Goal: Task Accomplishment & Management: Use online tool/utility

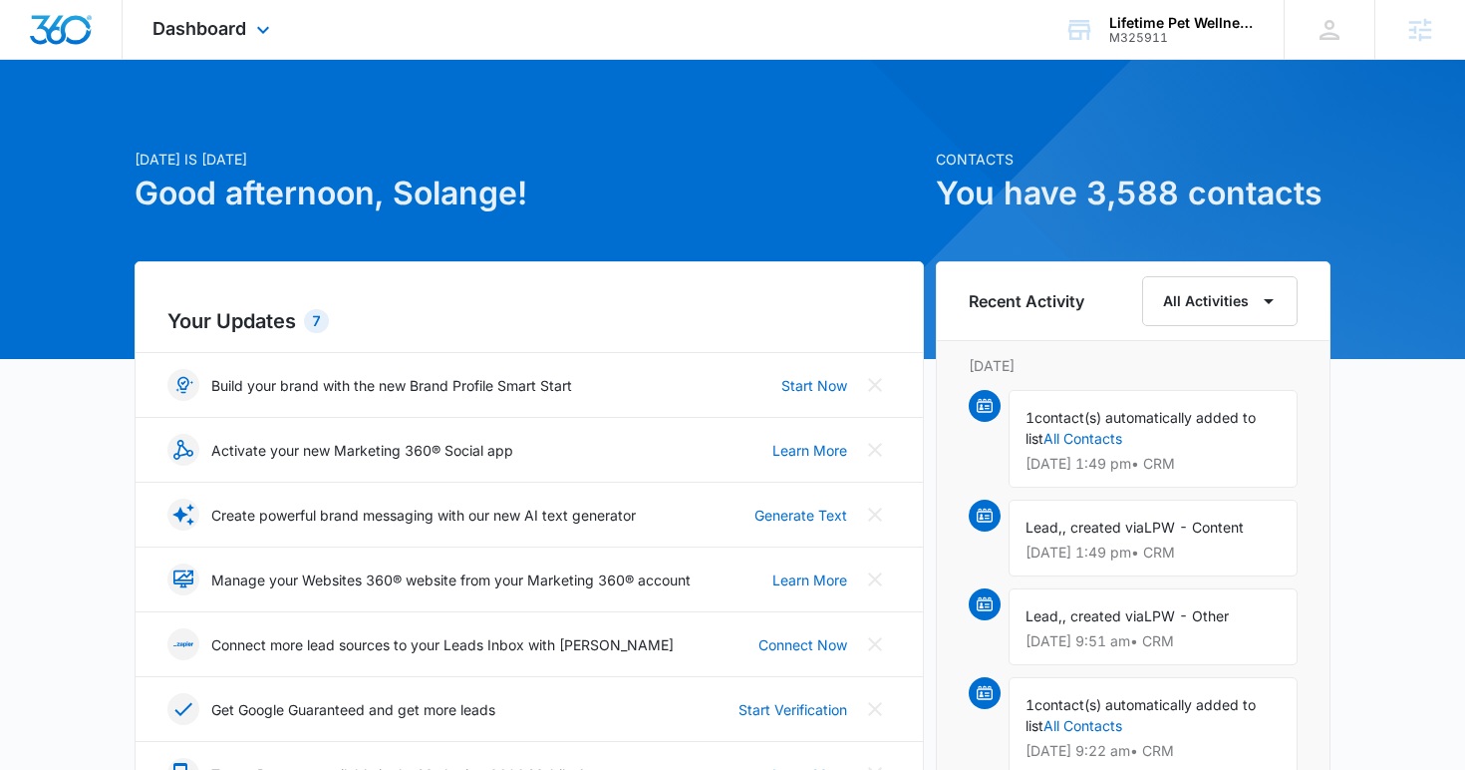
click at [234, 43] on div "Dashboard Apps Reputation Websites Forms CRM Email Social Content Ads Intellige…" at bounding box center [214, 29] width 182 height 59
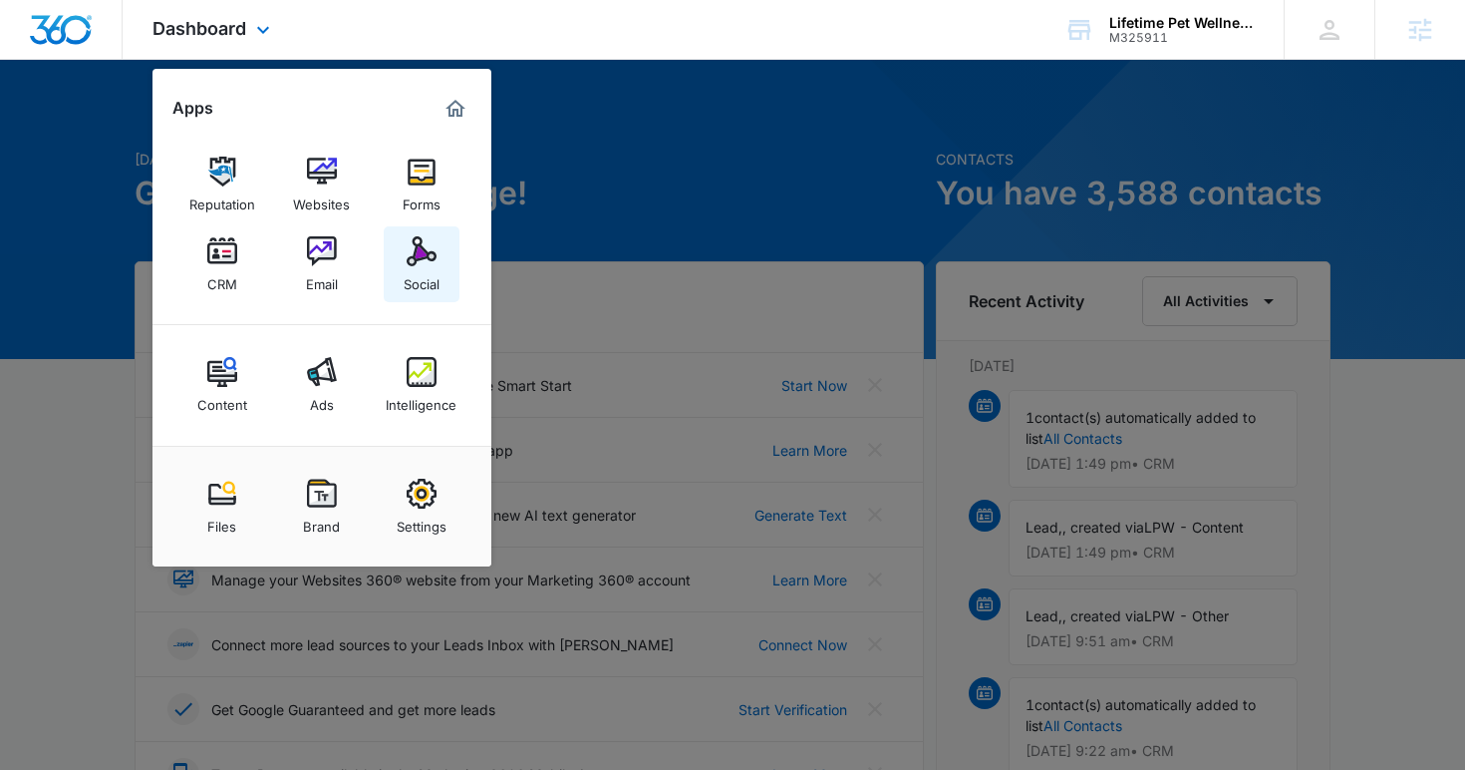
click at [406, 249] on link "Social" at bounding box center [422, 264] width 76 height 76
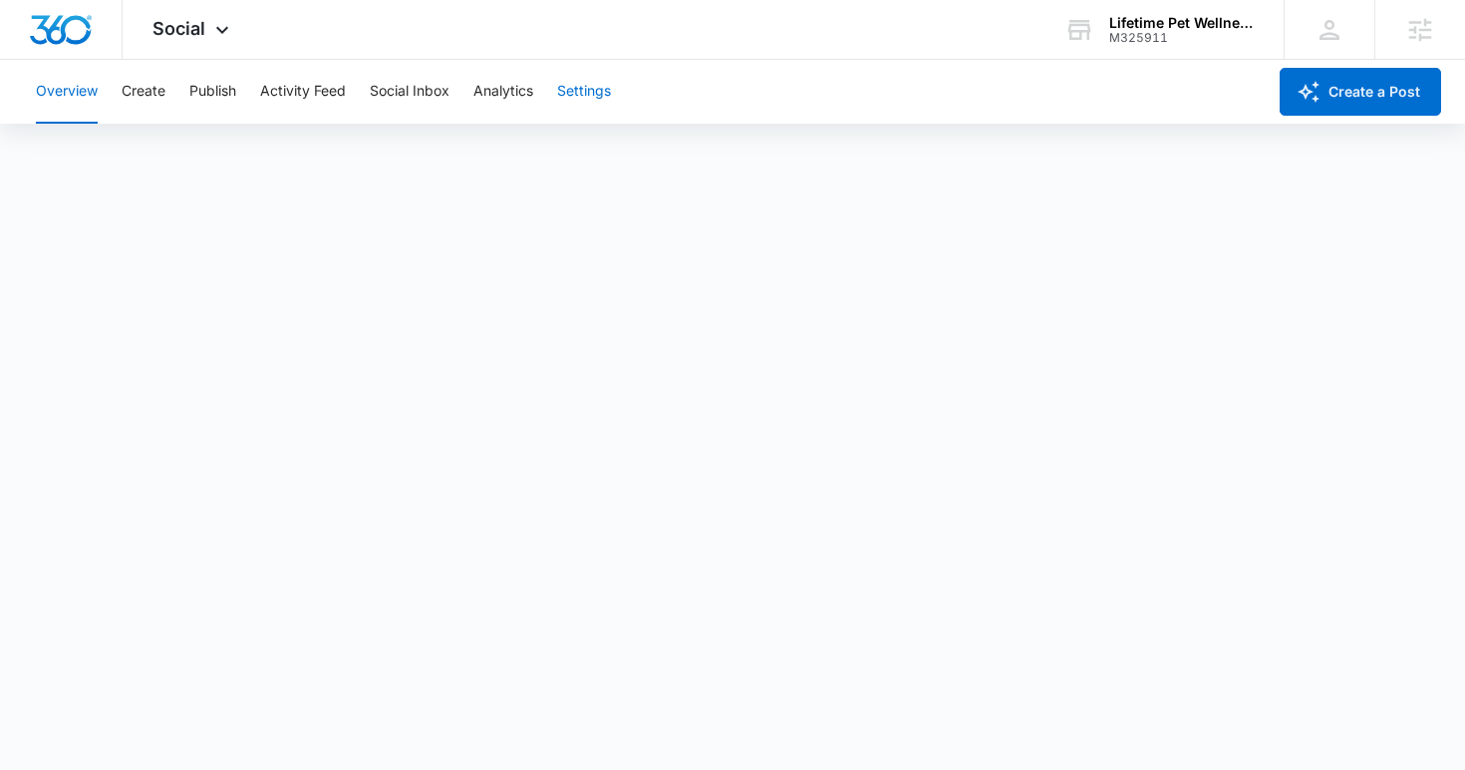
click at [567, 88] on button "Settings" at bounding box center [584, 92] width 54 height 64
click at [505, 83] on button "Analytics" at bounding box center [504, 92] width 60 height 64
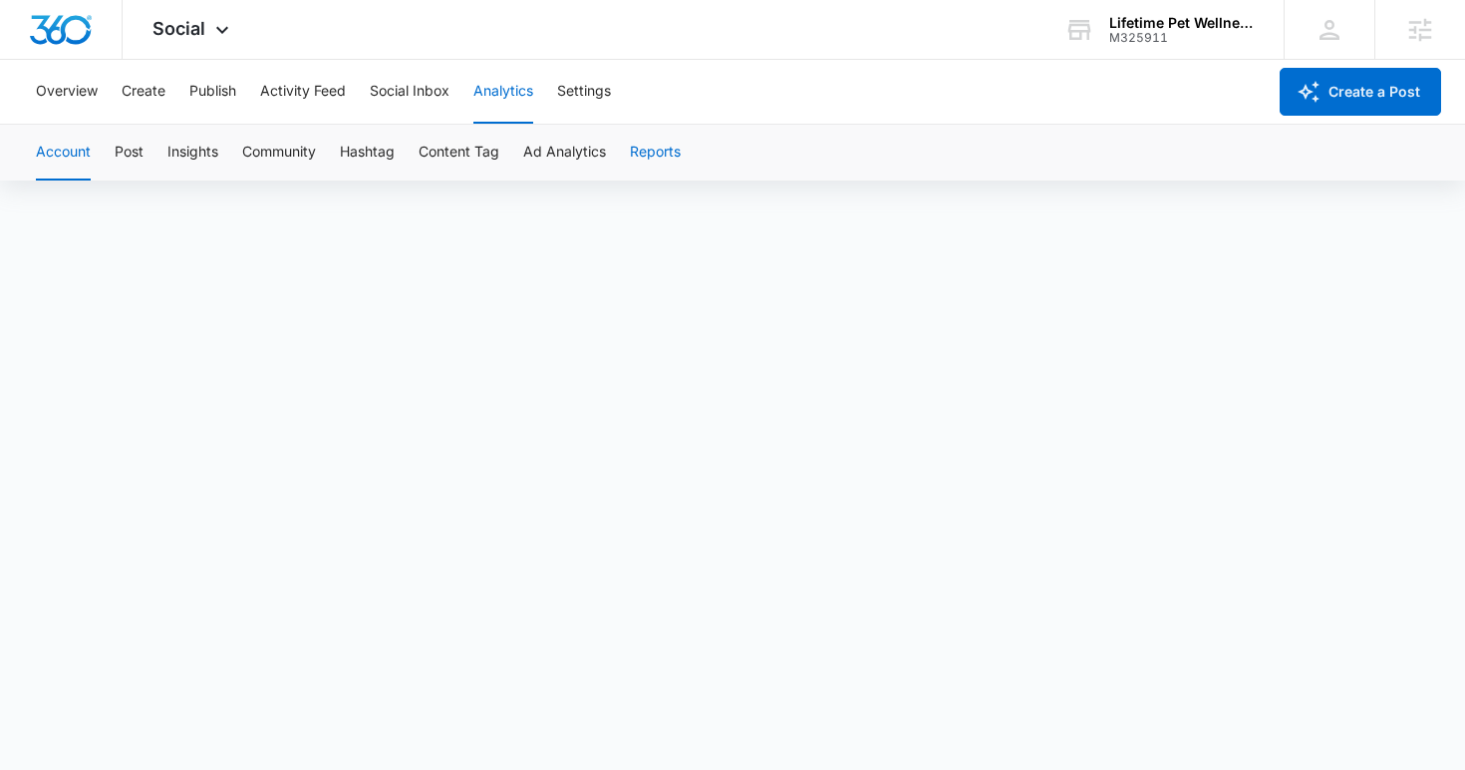
click at [653, 153] on button "Reports" at bounding box center [655, 153] width 51 height 56
